Goal: Task Accomplishment & Management: Manage account settings

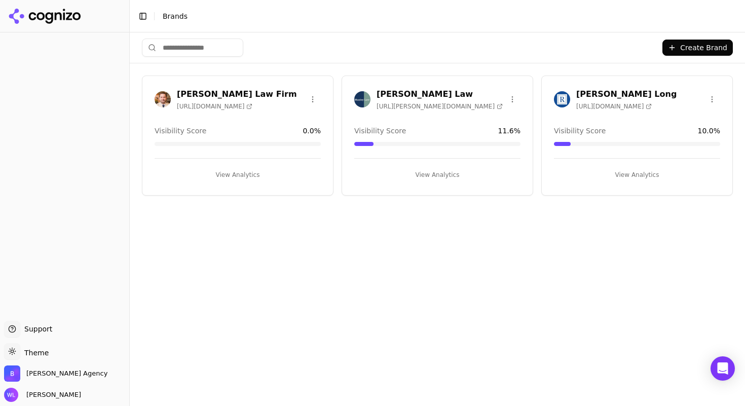
click at [605, 120] on div "Regan Zambri Long https://rhllaw.com Visibility Score 10.0 % View Analytics" at bounding box center [637, 135] width 192 height 120
click at [584, 88] on h3 "[PERSON_NAME] Long" at bounding box center [626, 94] width 100 height 12
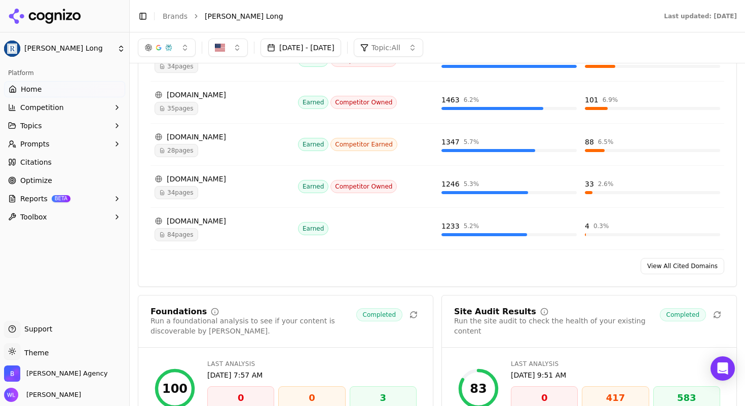
scroll to position [1258, 0]
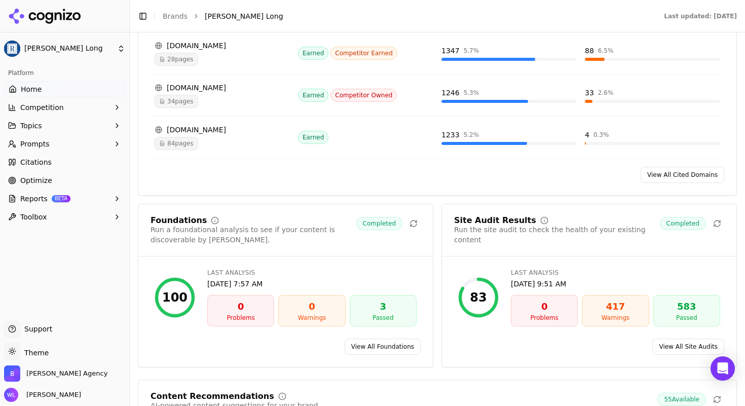
click at [599, 314] on div "Warnings" at bounding box center [615, 318] width 58 height 8
click at [684, 338] on link "View All Site Audits" at bounding box center [688, 346] width 72 height 16
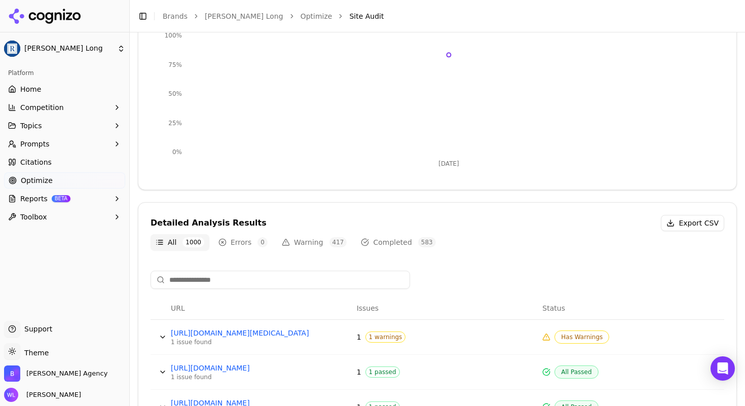
scroll to position [259, 0]
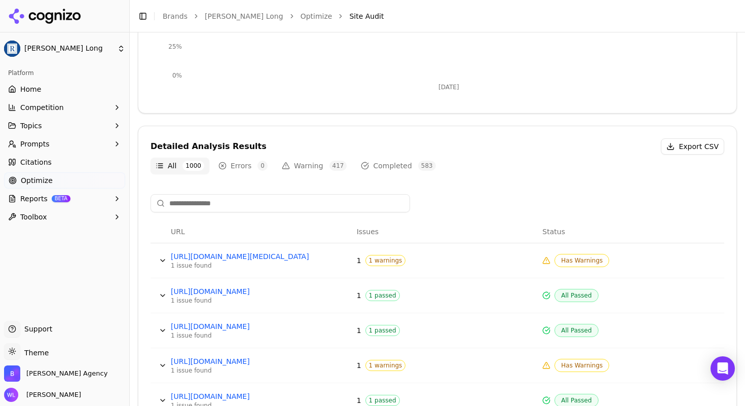
click at [162, 259] on button "Data table" at bounding box center [163, 260] width 16 height 16
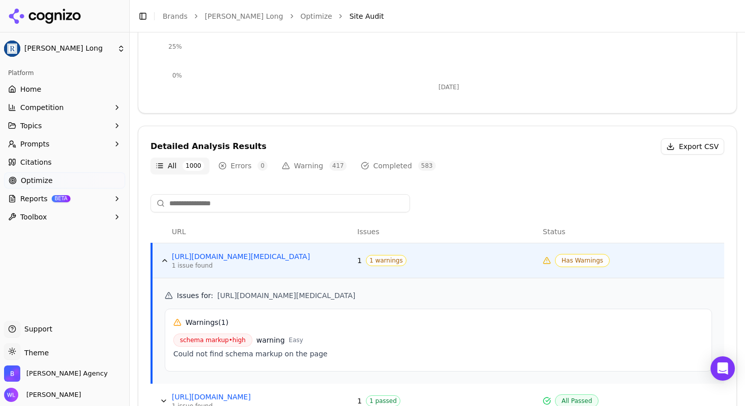
click at [164, 258] on button "Data table" at bounding box center [165, 260] width 16 height 16
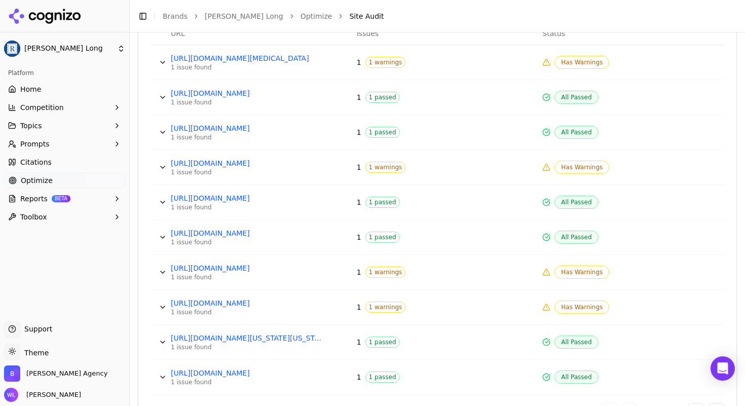
scroll to position [491, 0]
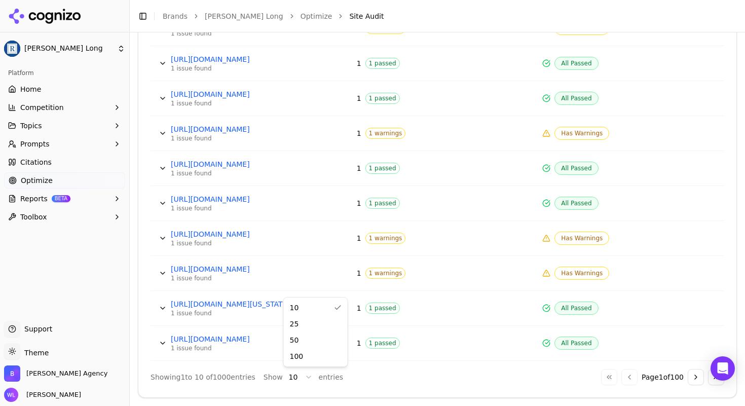
click at [298, 377] on html "Regan Zambri Long Platform Home Competition Topics Prompts Citations Optimize R…" at bounding box center [372, 215] width 745 height 430
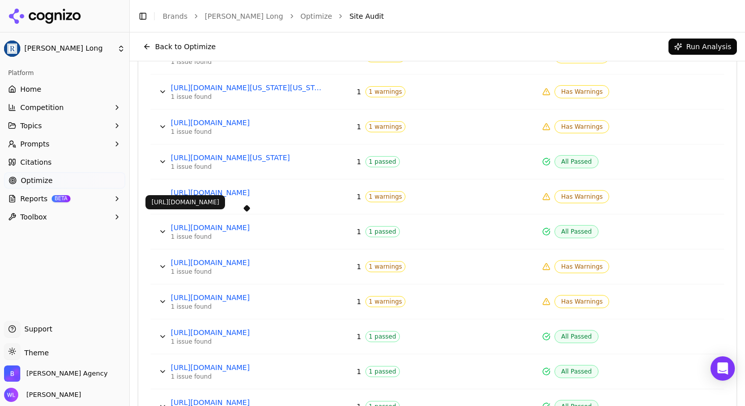
scroll to position [1035, 0]
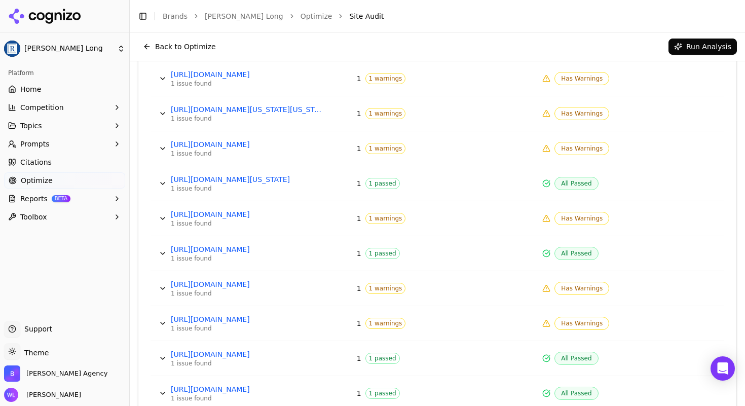
click at [284, 146] on link "https://rhllaw.com/premises-liability-lawyer/gas-explosion-lawyer/" at bounding box center [247, 144] width 152 height 10
click at [162, 111] on button "Data table" at bounding box center [163, 113] width 16 height 16
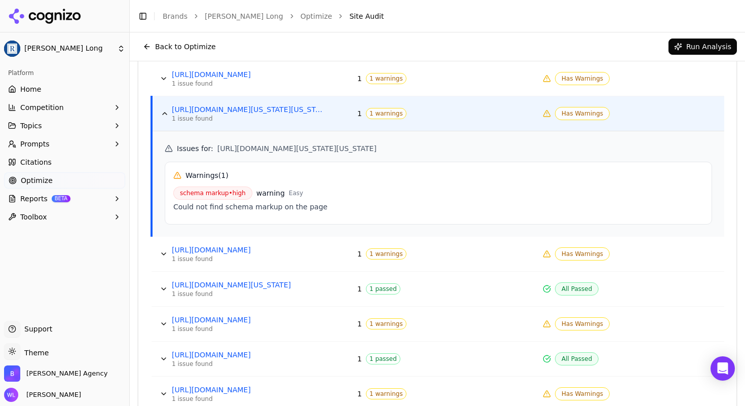
click at [162, 111] on button "Data table" at bounding box center [165, 113] width 16 height 16
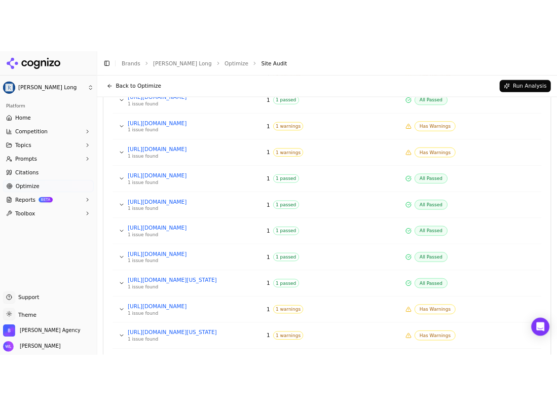
scroll to position [1014, 0]
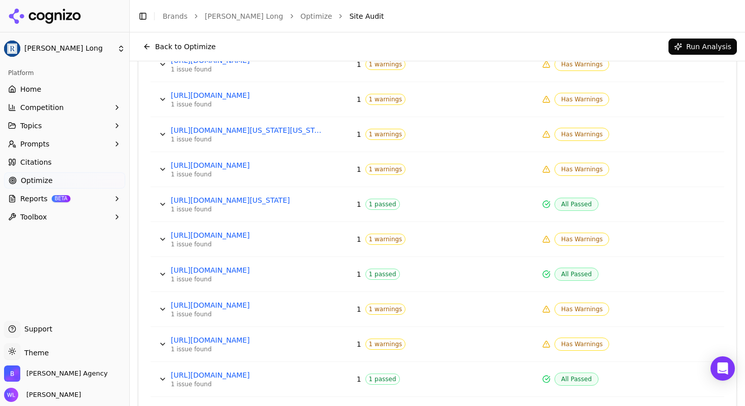
click at [165, 133] on button "Data table" at bounding box center [163, 134] width 16 height 16
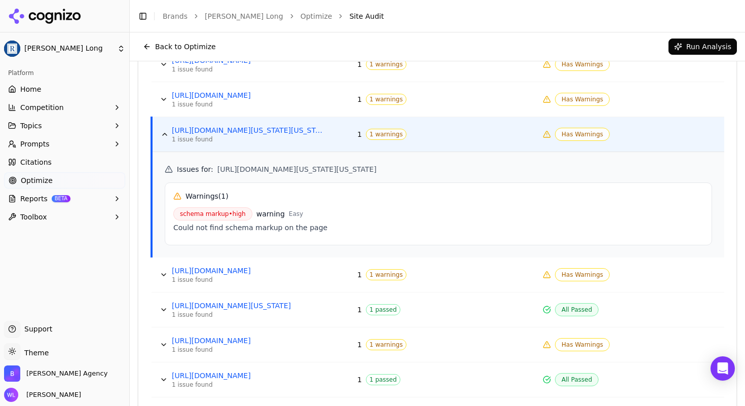
drag, startPoint x: 480, startPoint y: 165, endPoint x: 215, endPoint y: 172, distance: 264.6
click at [215, 172] on h5 "Issues for : https://rhllaw.com/maryland-car-accident-lawyer/maryland-car-accid…" at bounding box center [438, 169] width 547 height 10
copy span "https://rhllaw.com/maryland-car-accident-lawyer/maryland-car-accident-faqs/"
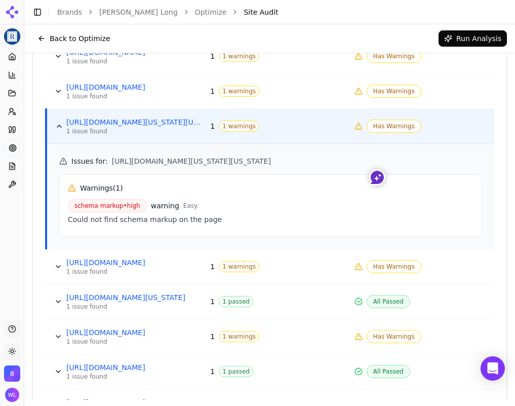
click at [59, 123] on button "Data table" at bounding box center [59, 126] width 16 height 16
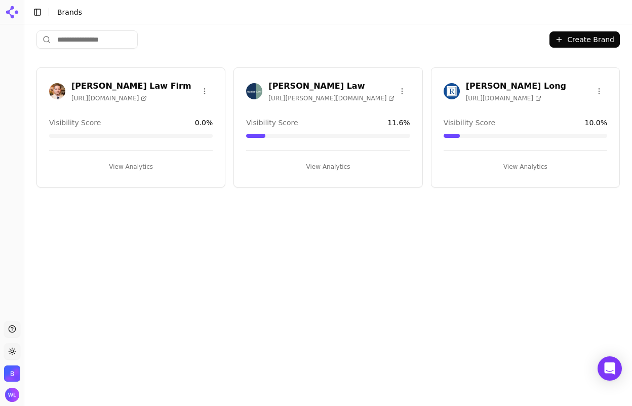
click at [334, 164] on button "View Analytics" at bounding box center [328, 167] width 164 height 16
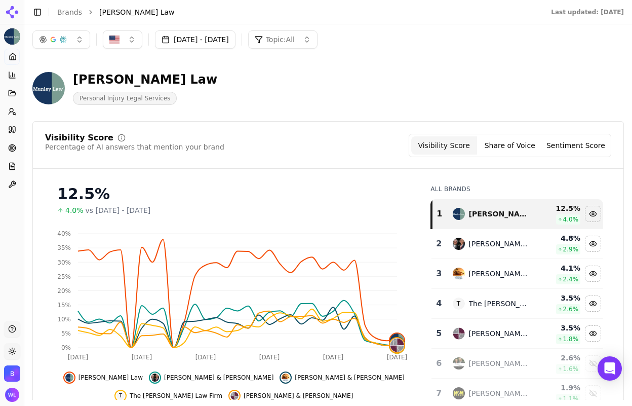
click at [229, 42] on button "[DATE] - [DATE]" at bounding box center [195, 39] width 81 height 18
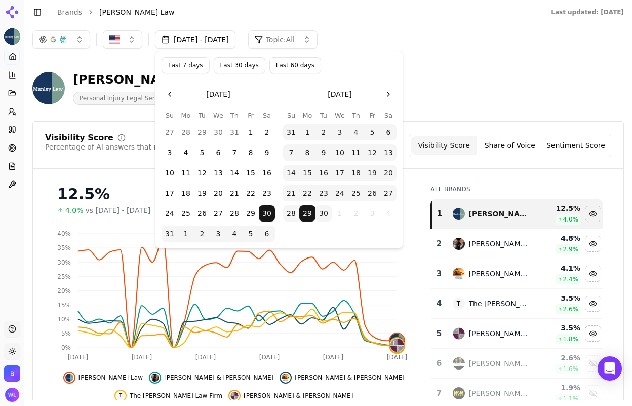
click at [321, 216] on button "30" at bounding box center [324, 213] width 16 height 16
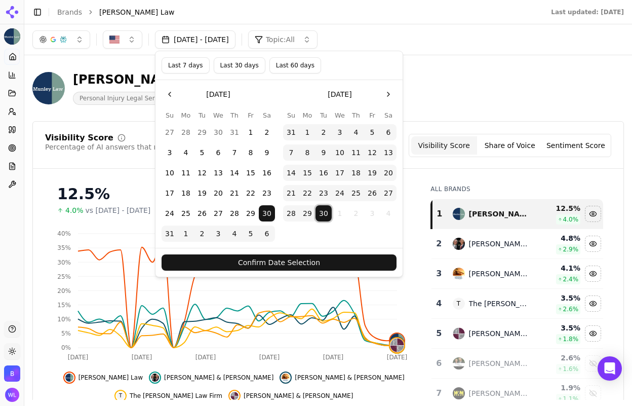
click at [321, 216] on button "30" at bounding box center [324, 213] width 16 height 16
click at [319, 264] on button "Confirm Date Selection" at bounding box center [279, 262] width 235 height 16
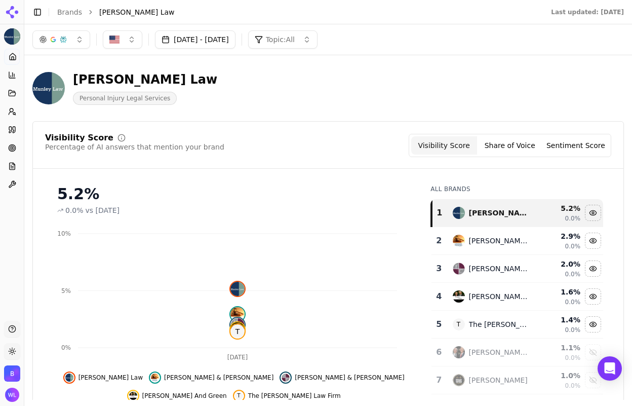
click at [236, 47] on button "[DATE] - [DATE]" at bounding box center [195, 39] width 81 height 18
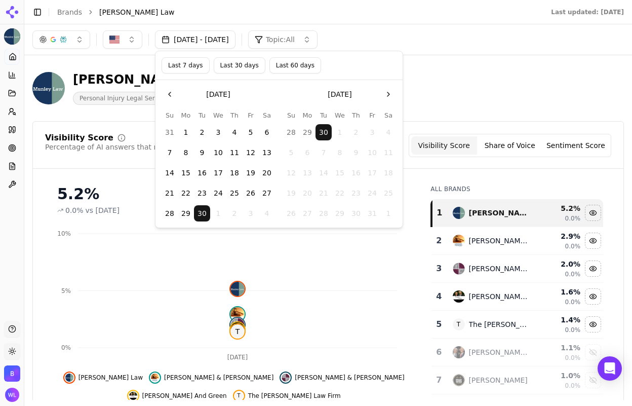
click at [187, 133] on button "1" at bounding box center [186, 132] width 16 height 16
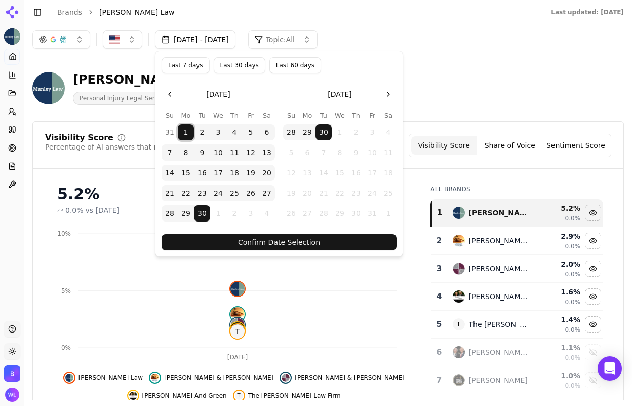
click at [281, 246] on button "Confirm Date Selection" at bounding box center [279, 242] width 235 height 16
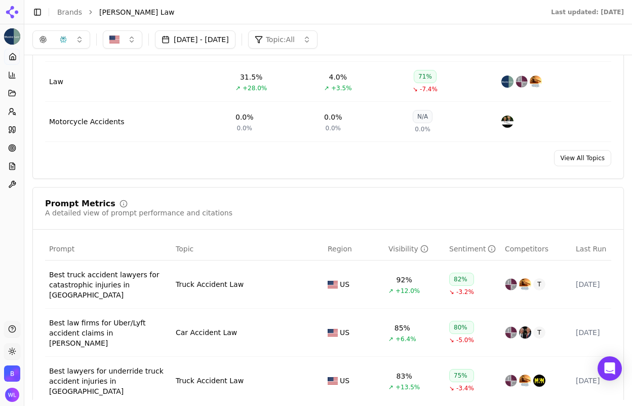
scroll to position [791, 0]
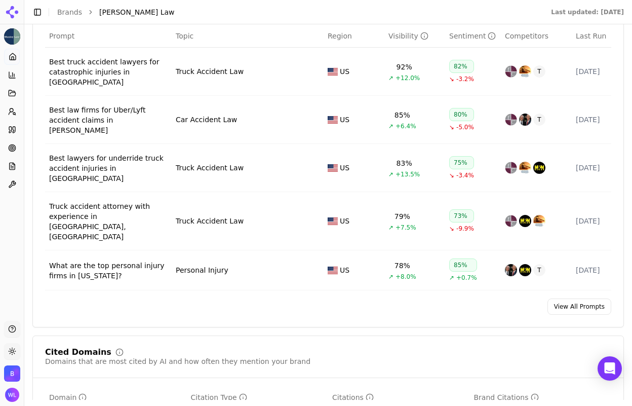
click at [575, 298] on link "View All Prompts" at bounding box center [580, 306] width 64 height 16
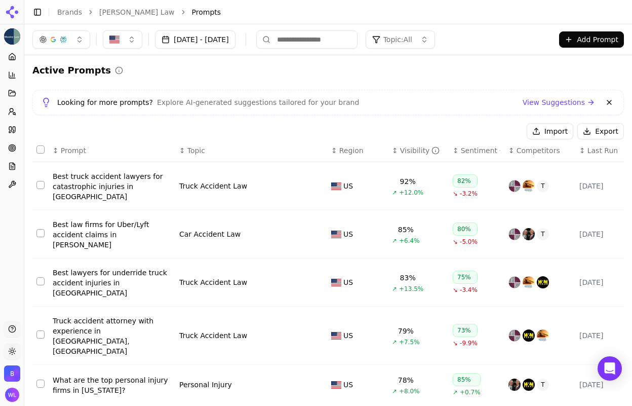
scroll to position [205, 0]
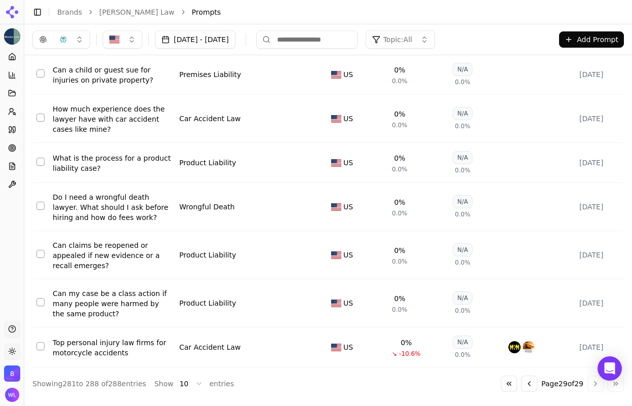
scroll to position [158, 0]
click at [104, 293] on div "Can my case be a class action if many people were harmed by the same product?" at bounding box center [112, 303] width 119 height 30
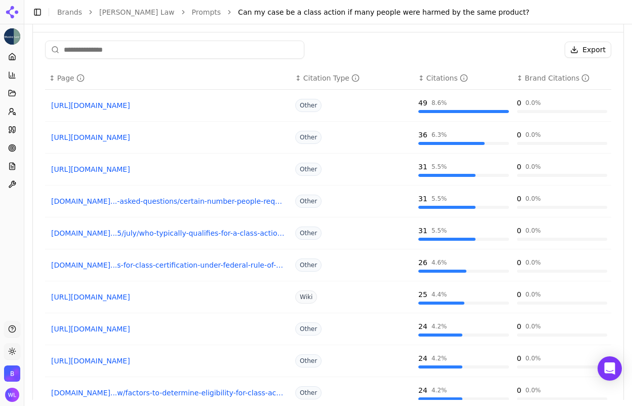
scroll to position [894, 0]
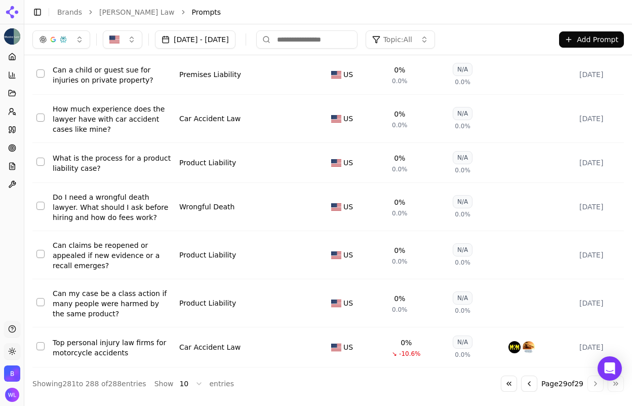
scroll to position [158, 0]
click at [43, 298] on button "Select row 287" at bounding box center [40, 302] width 8 height 8
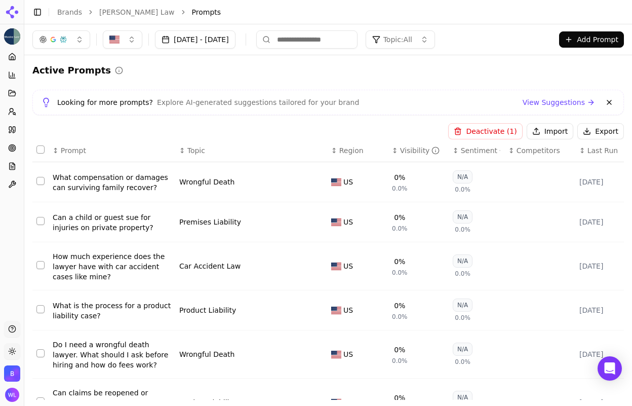
scroll to position [0, 0]
click at [475, 131] on button "Deactivate ( 1 )" at bounding box center [485, 131] width 74 height 16
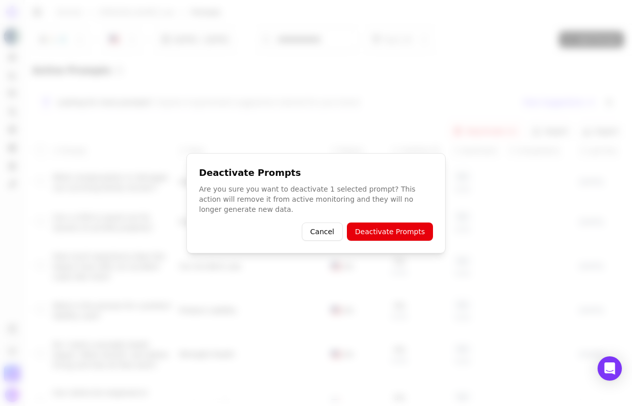
click at [389, 231] on button "Deactivate Prompts" at bounding box center [390, 231] width 86 height 18
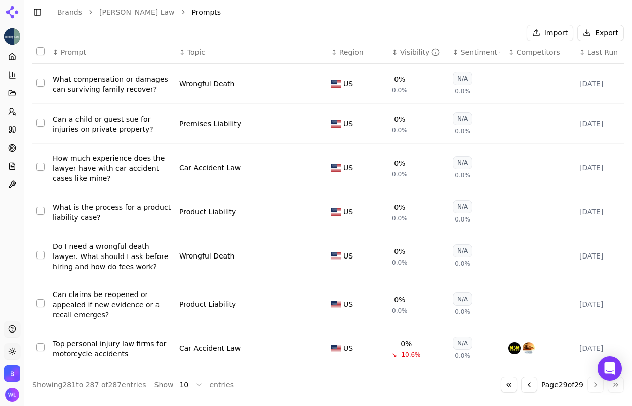
scroll to position [109, 0]
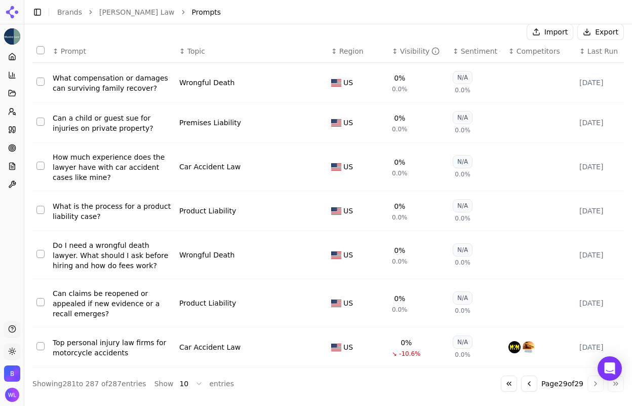
click at [87, 288] on div "Can claims be reopened or appealed if new evidence or a recall emerges?" at bounding box center [112, 303] width 119 height 30
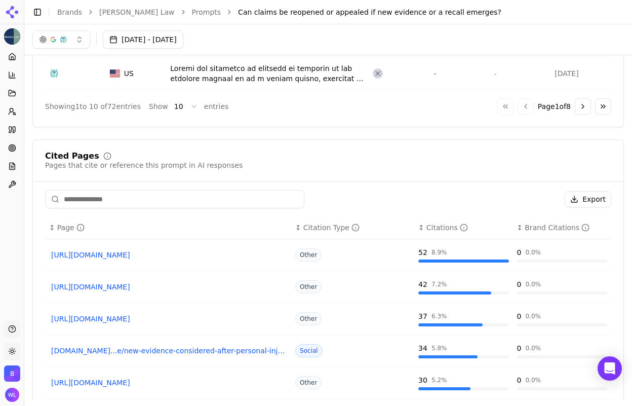
scroll to position [353, 0]
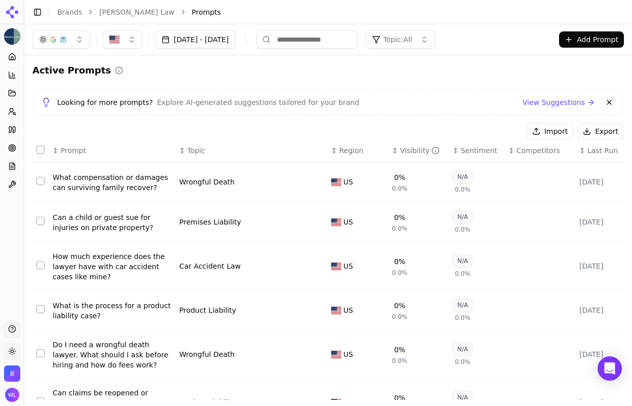
click at [119, 183] on div "What compensation or damages can surviving family recover?" at bounding box center [112, 182] width 119 height 20
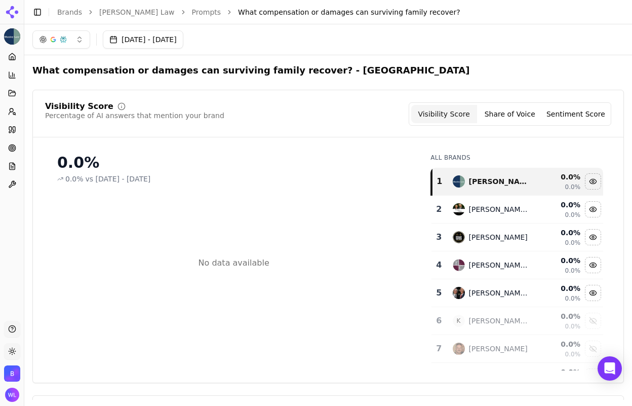
drag, startPoint x: 498, startPoint y: 115, endPoint x: 503, endPoint y: 114, distance: 5.1
click at [498, 115] on button "Share of Voice" at bounding box center [510, 114] width 66 height 18
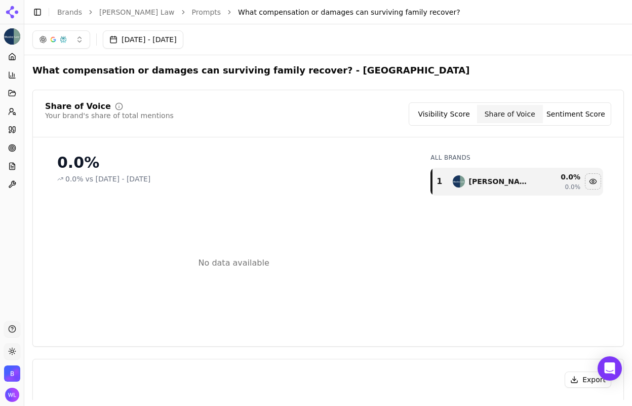
click at [565, 114] on button "Sentiment Score" at bounding box center [576, 114] width 66 height 18
click at [447, 121] on button "Visibility Score" at bounding box center [444, 114] width 66 height 18
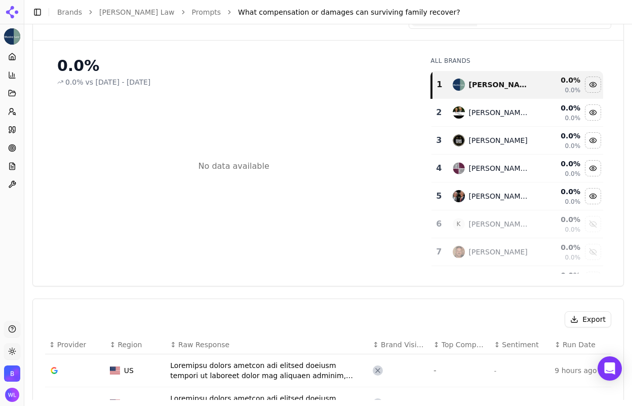
scroll to position [281, 0]
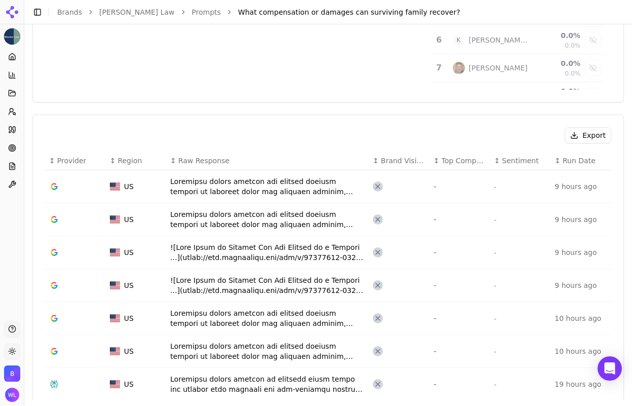
click at [285, 195] on div "Data table" at bounding box center [267, 186] width 195 height 20
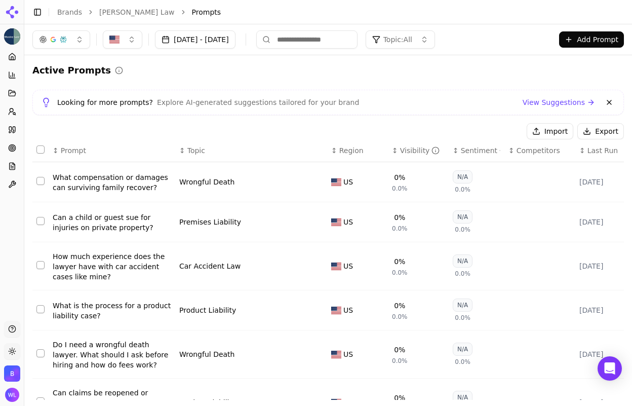
scroll to position [109, 0]
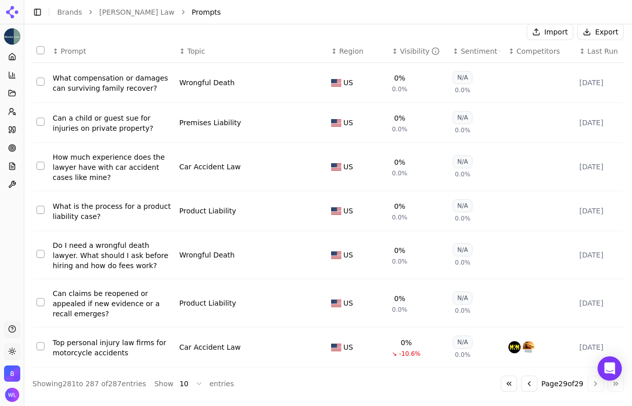
click at [501, 389] on button "Go to first page" at bounding box center [509, 383] width 16 height 16
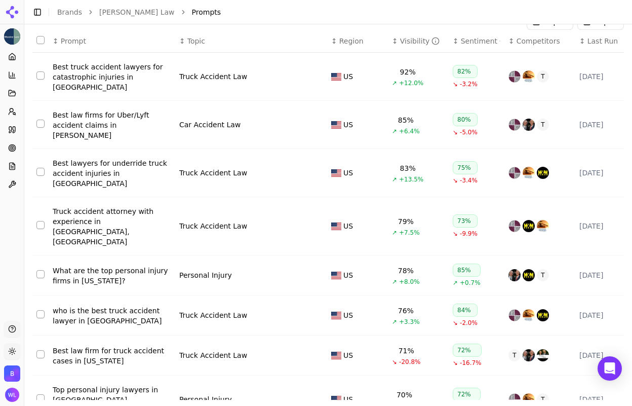
scroll to position [0, 0]
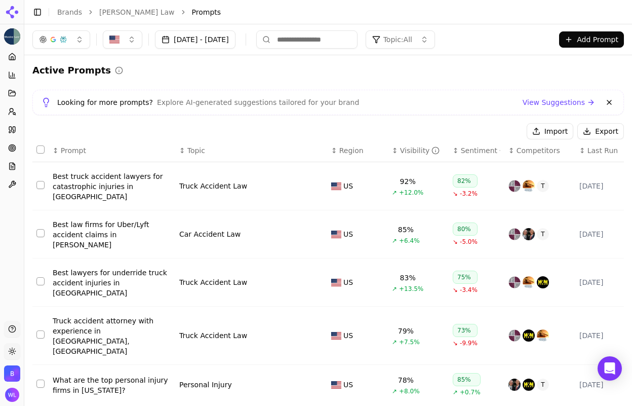
click at [118, 187] on div "Best truck accident lawyers for catastrophic injuries in [GEOGRAPHIC_DATA]" at bounding box center [112, 186] width 119 height 30
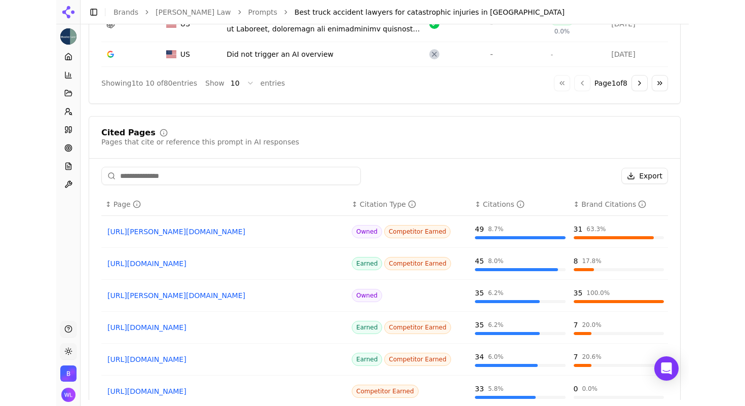
scroll to position [726, 0]
